Goal: Register for event/course

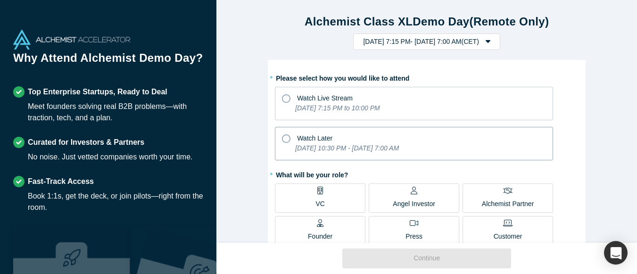
click at [286, 135] on icon at bounding box center [286, 138] width 8 height 8
click at [0, 0] on input "Watch Later [DATE] 10:30 PM - [DATE] 7:00 AM" at bounding box center [0, 0] width 0 height 0
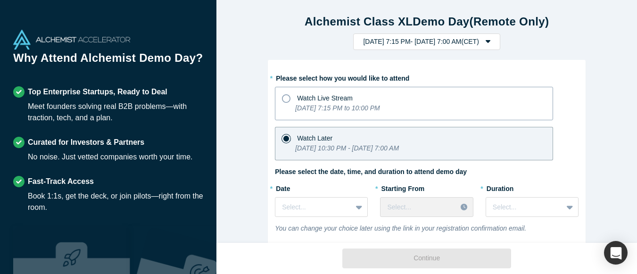
click at [288, 106] on label "Watch Live Stream [DATE] 7:15 PM to 10:00 PM" at bounding box center [414, 103] width 278 height 33
click at [0, 0] on input "Watch Live Stream [DATE] 7:15 PM to 10:00 PM" at bounding box center [0, 0] width 0 height 0
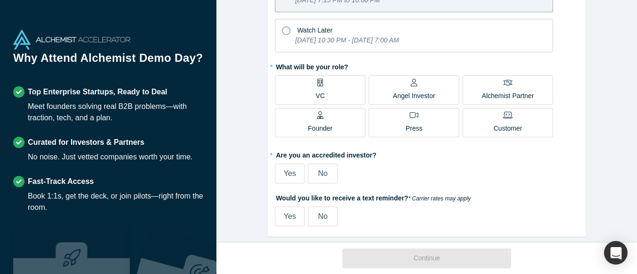
scroll to position [115, 0]
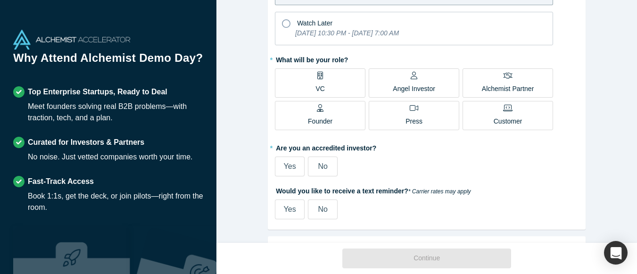
click at [318, 82] on span "VC" at bounding box center [320, 84] width 9 height 19
click at [0, 0] on input "VC" at bounding box center [0, 0] width 0 height 0
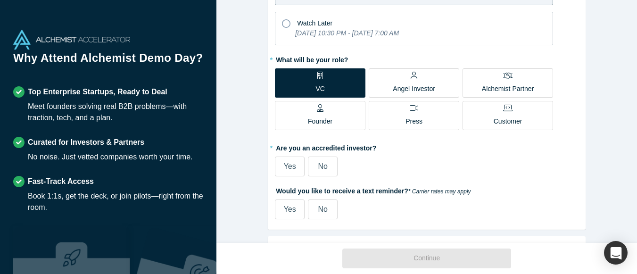
click at [291, 166] on span "Yes" at bounding box center [290, 166] width 12 height 8
click at [0, 0] on input "Yes" at bounding box center [0, 0] width 0 height 0
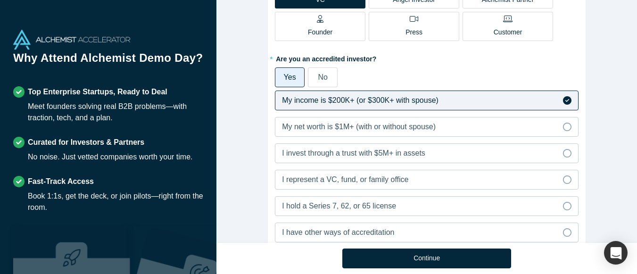
scroll to position [219, 0]
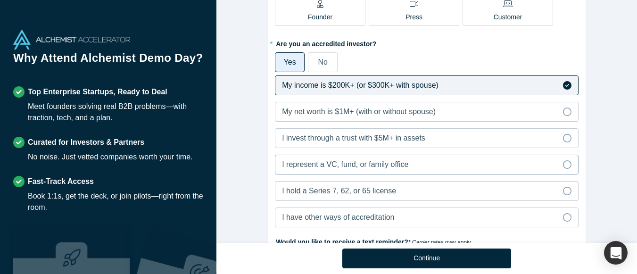
click at [370, 161] on span "I represent a VC, fund, or family office" at bounding box center [345, 164] width 126 height 8
click at [0, 0] on input "I represent a VC, fund, or family office" at bounding box center [0, 0] width 0 height 0
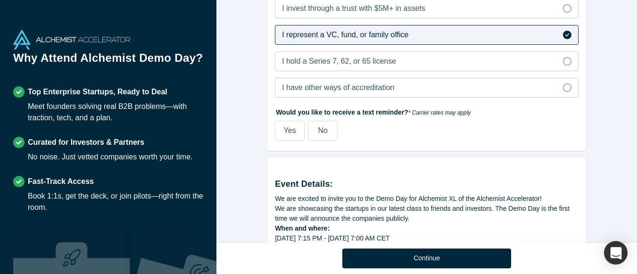
scroll to position [356, 0]
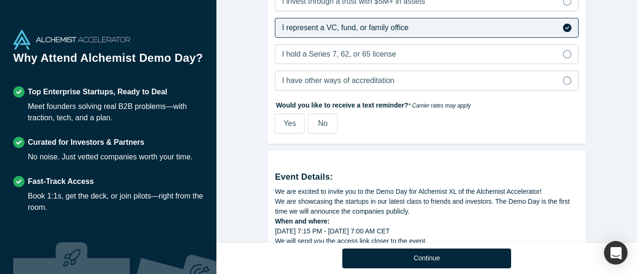
click at [331, 122] on label "No" at bounding box center [323, 124] width 30 height 20
click at [0, 0] on input "No" at bounding box center [0, 0] width 0 height 0
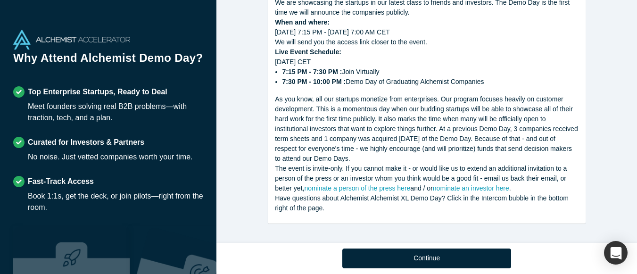
scroll to position [554, 0]
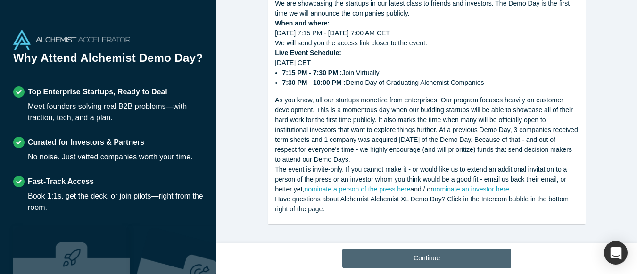
click at [367, 260] on button "Continue" at bounding box center [426, 259] width 169 height 20
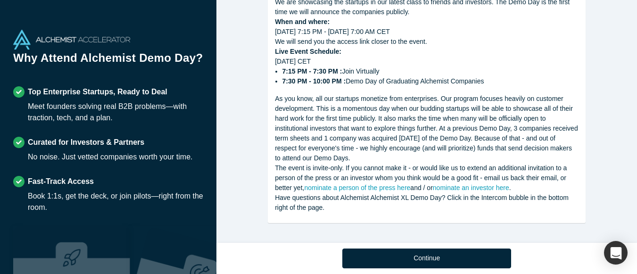
scroll to position [399, 0]
